Goal: Task Accomplishment & Management: Use online tool/utility

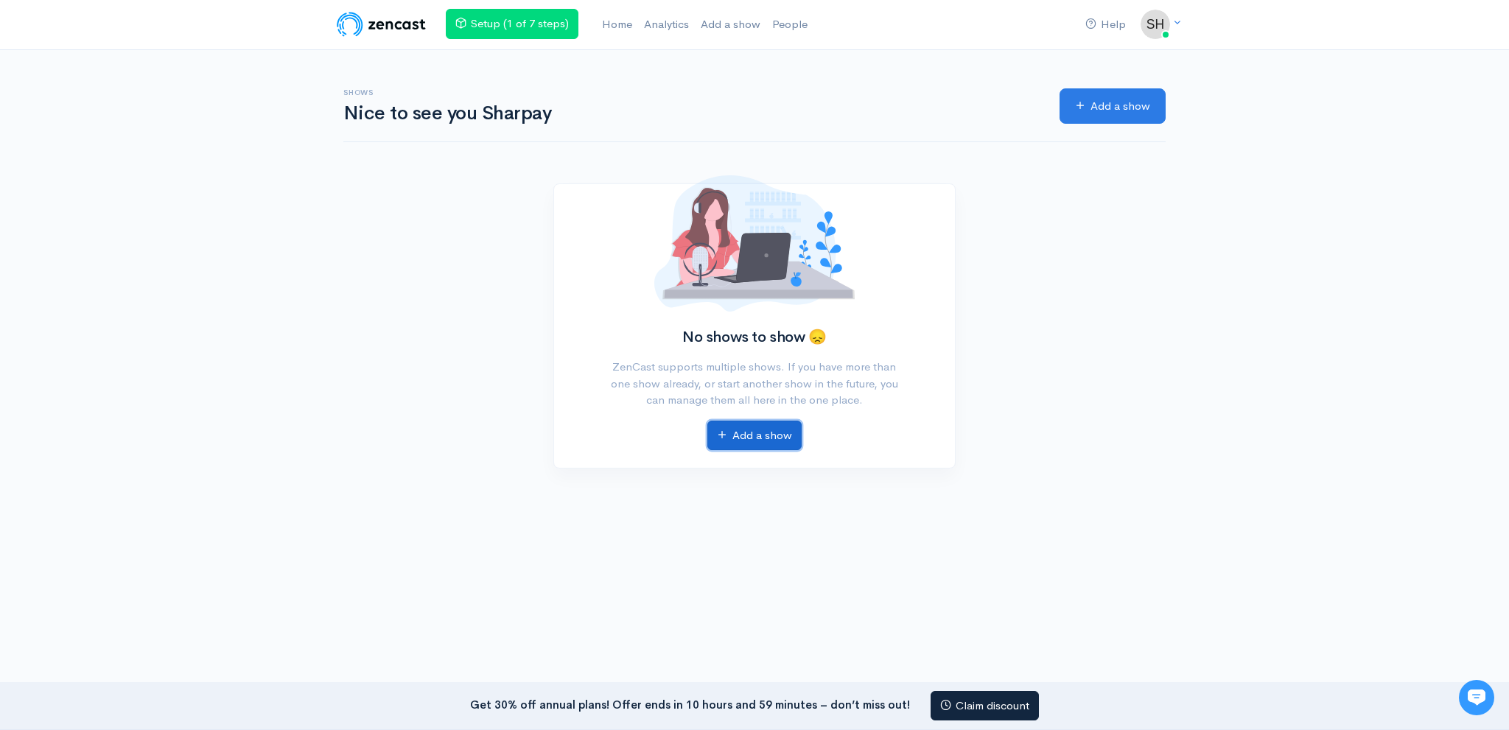
click at [763, 421] on link "Add a show" at bounding box center [754, 436] width 94 height 30
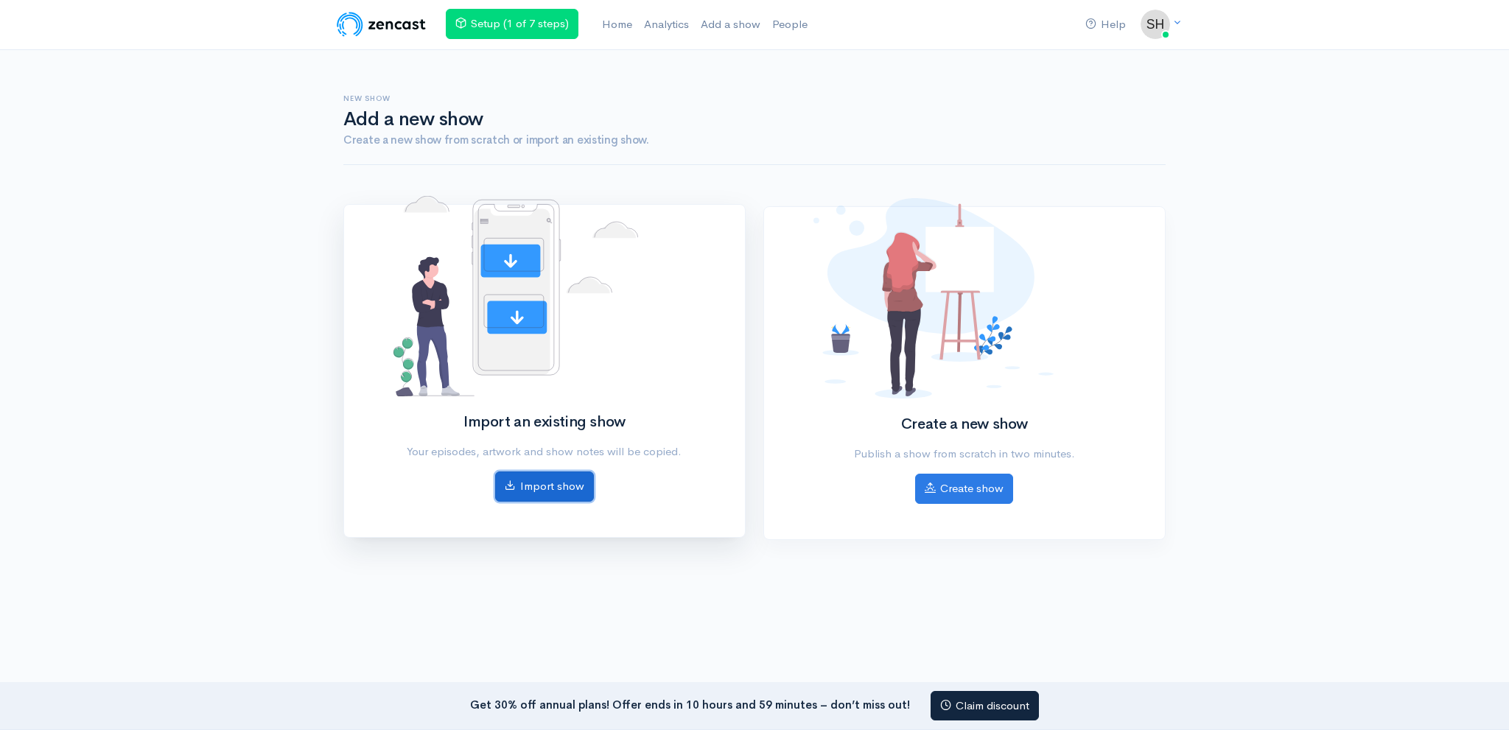
click at [527, 488] on link "Import show" at bounding box center [544, 487] width 99 height 30
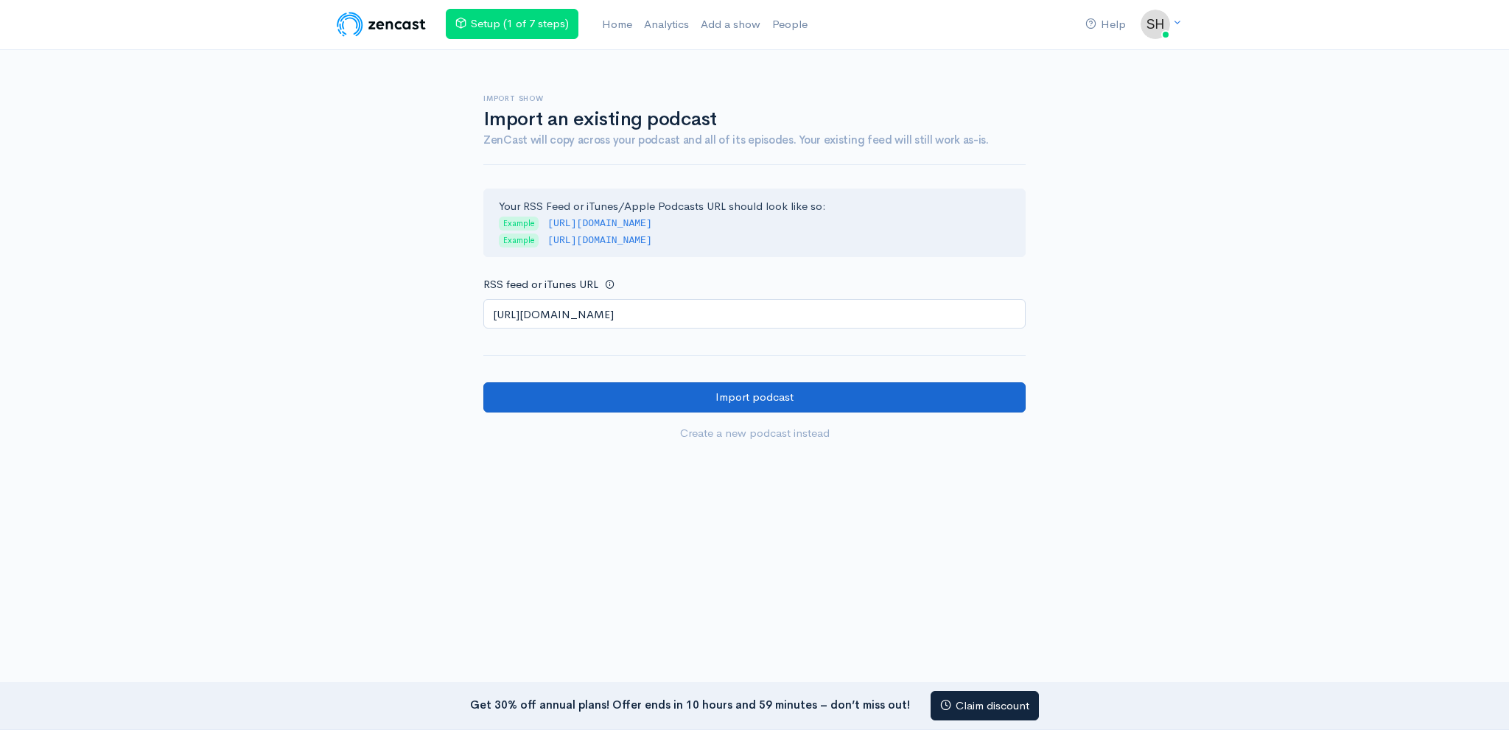
type input "[URL][DOMAIN_NAME]"
click at [657, 394] on input "Import podcast" at bounding box center [754, 397] width 542 height 30
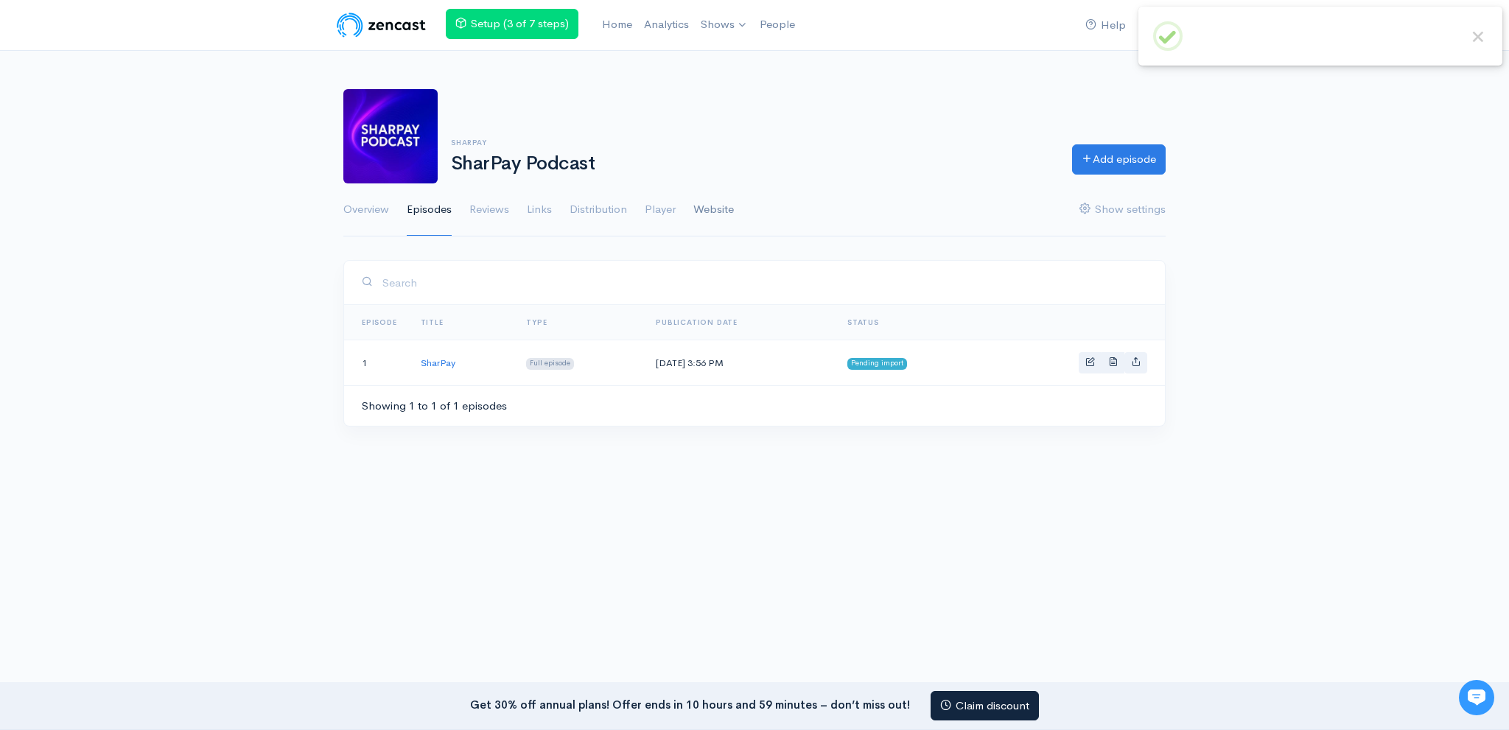
click at [728, 211] on link "Website" at bounding box center [713, 209] width 41 height 53
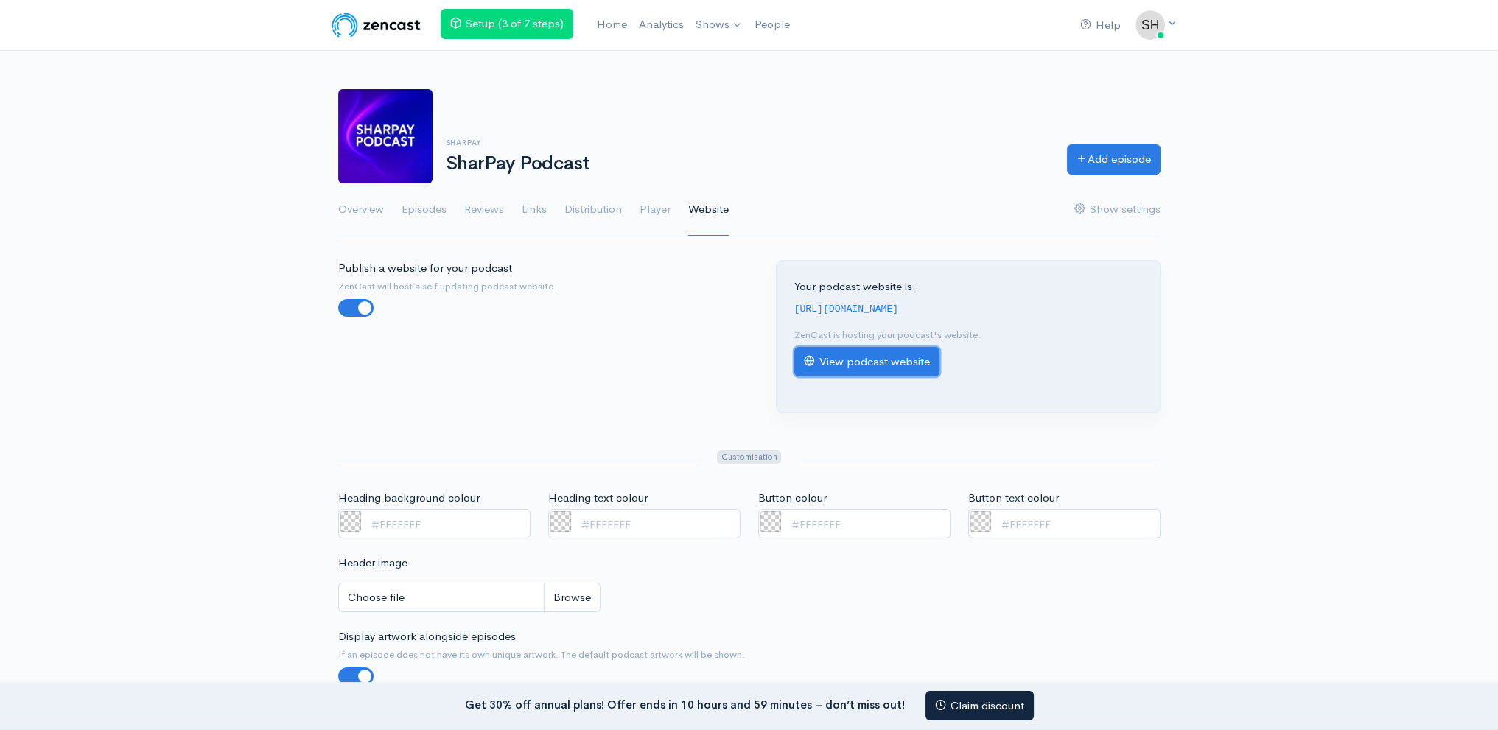
click at [847, 350] on link "View podcast website" at bounding box center [866, 362] width 145 height 30
